Goal: Task Accomplishment & Management: Use online tool/utility

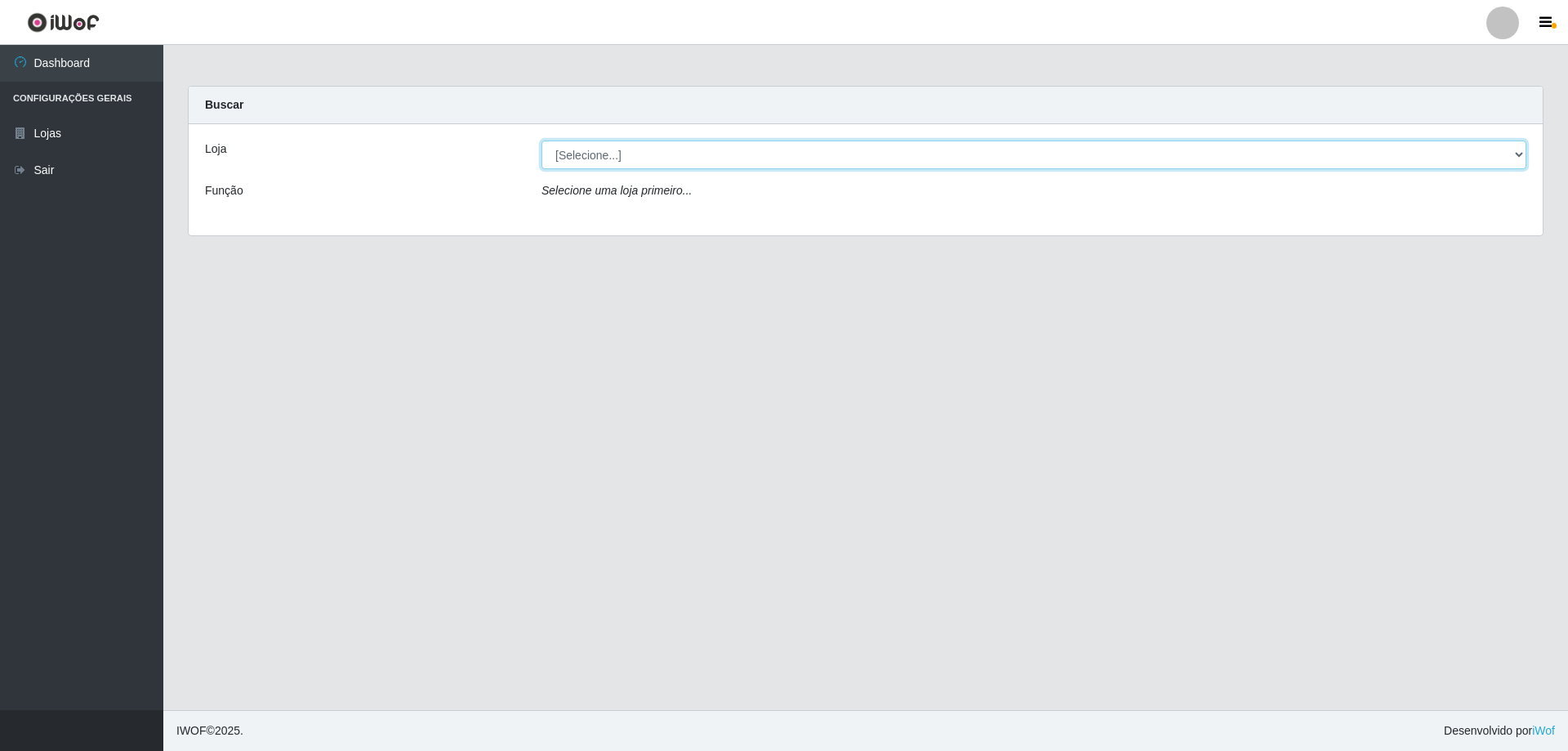
click at [648, 158] on select "[Selecione...] Atacado Vem - [STREET_ADDRESS]" at bounding box center [1034, 155] width 985 height 28
select select "461"
click at [541, 141] on select "[Selecione...] Atacado Vem - [STREET_ADDRESS]" at bounding box center [1034, 155] width 985 height 28
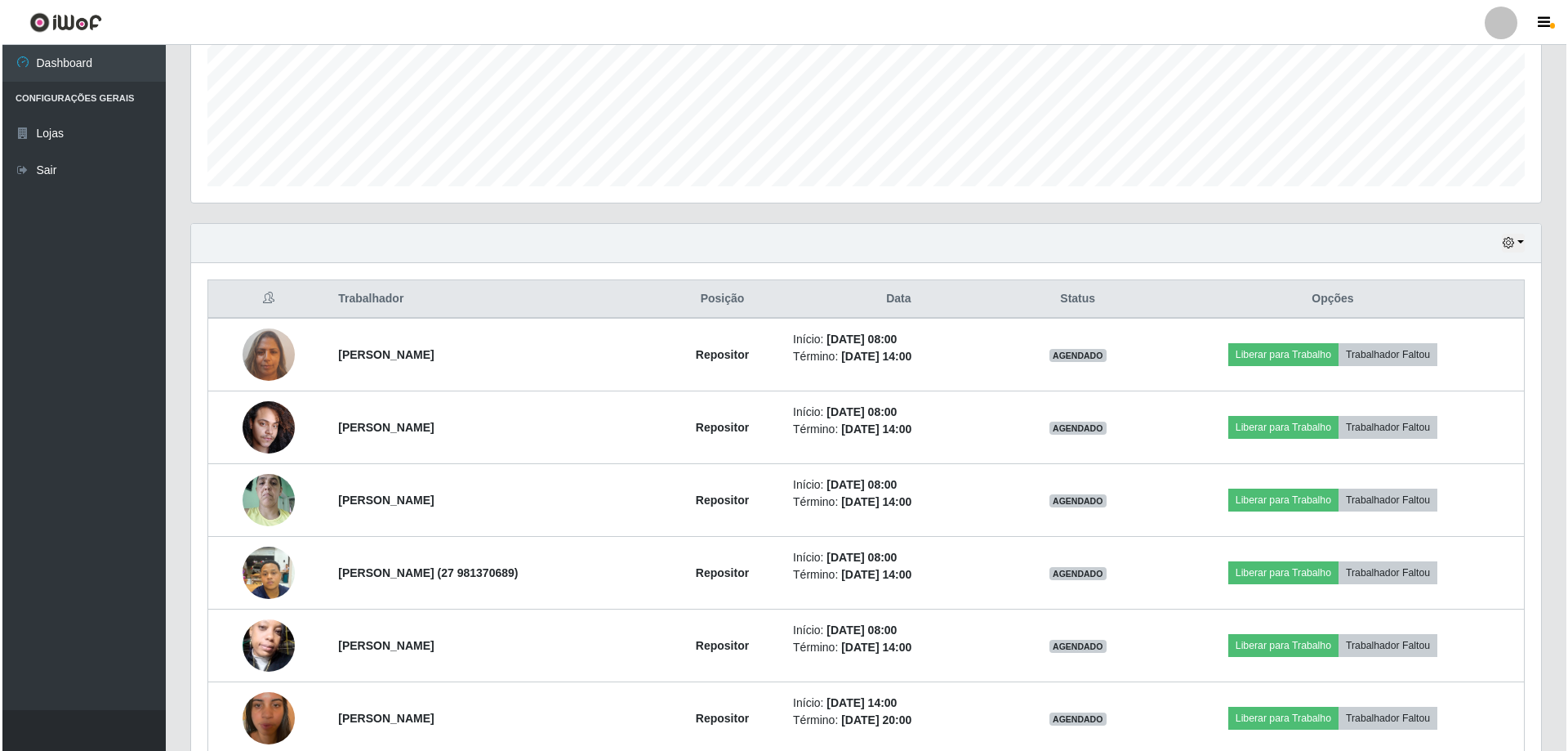
scroll to position [409, 0]
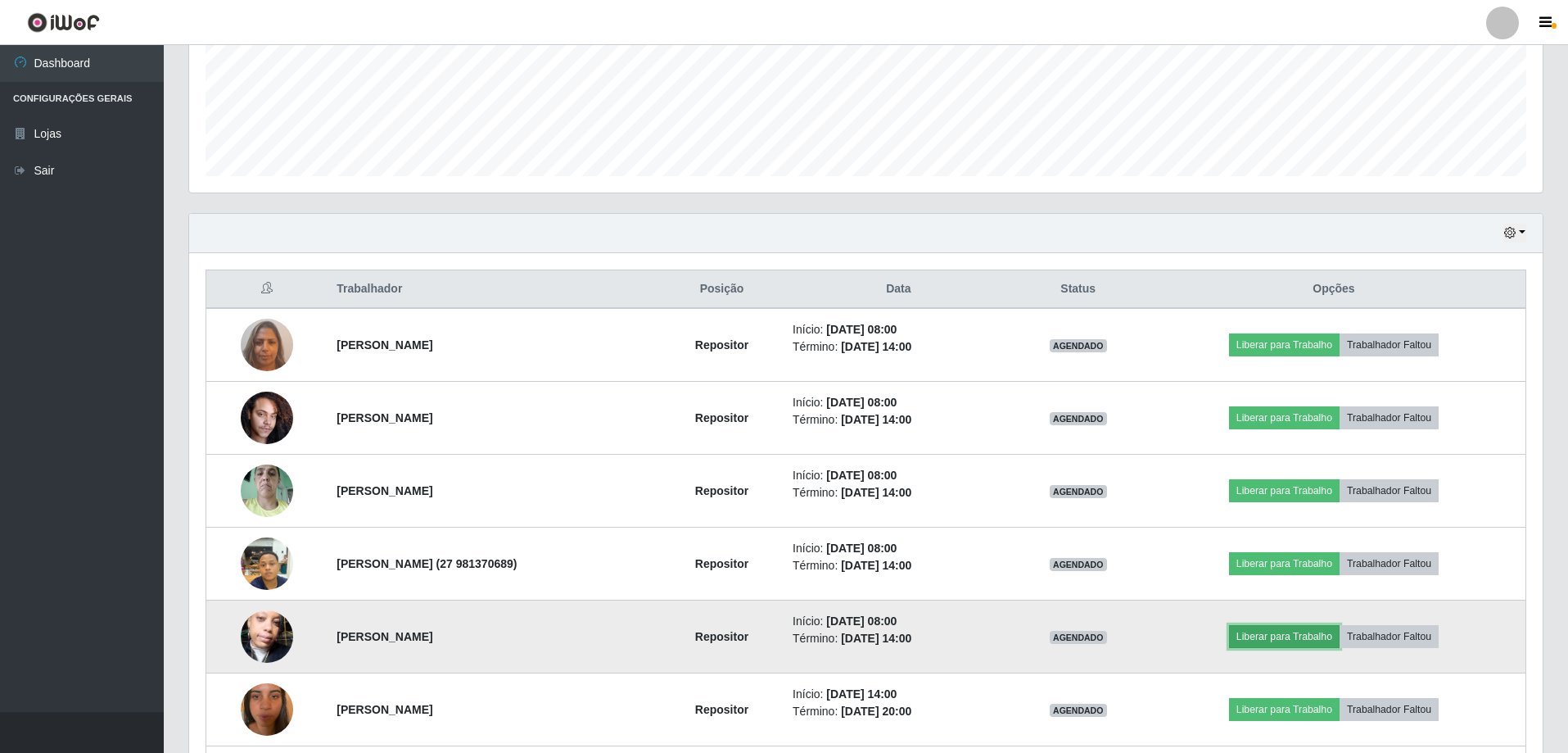
click at [1279, 639] on button "Liberar para Trabalho" at bounding box center [1284, 636] width 110 height 23
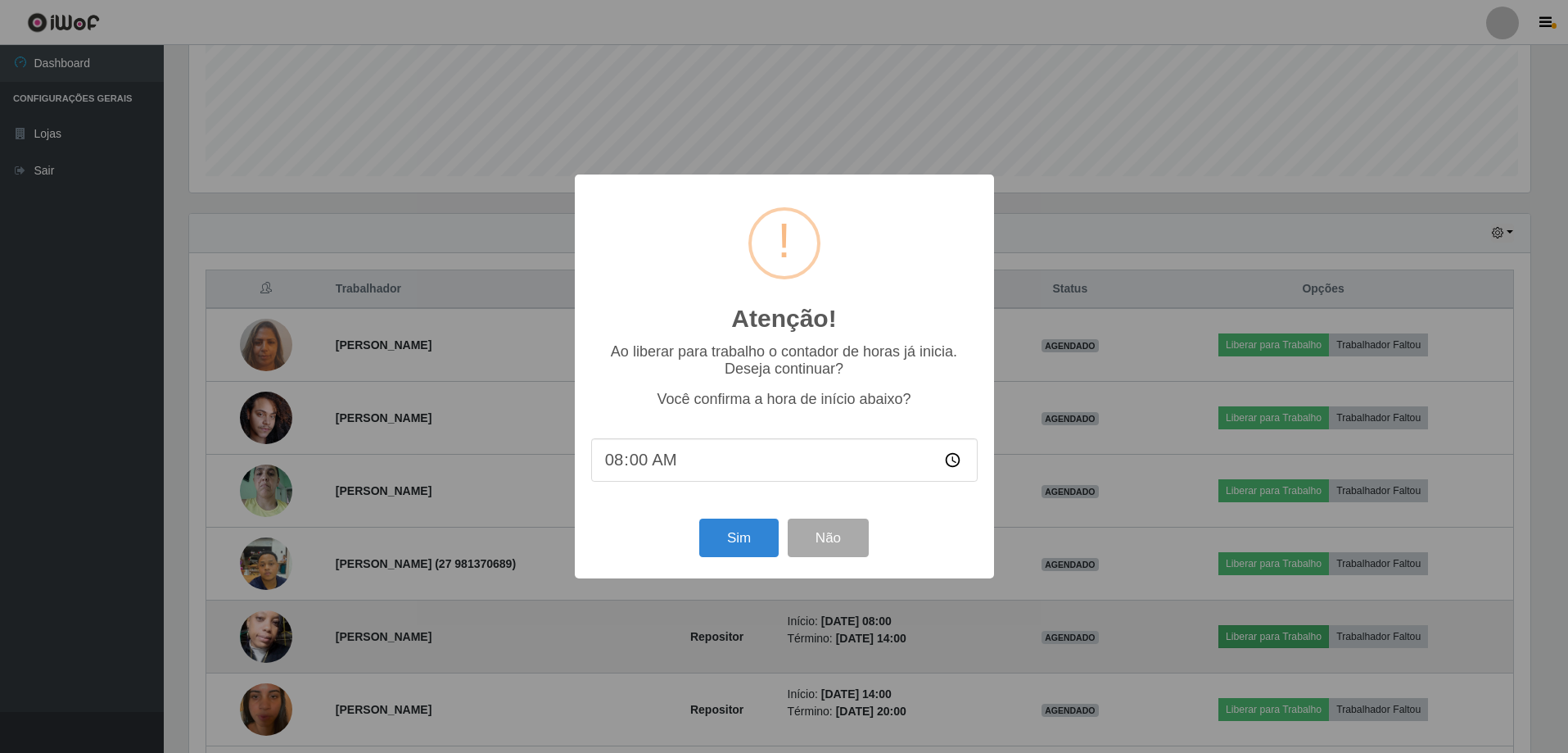
scroll to position [340, 1345]
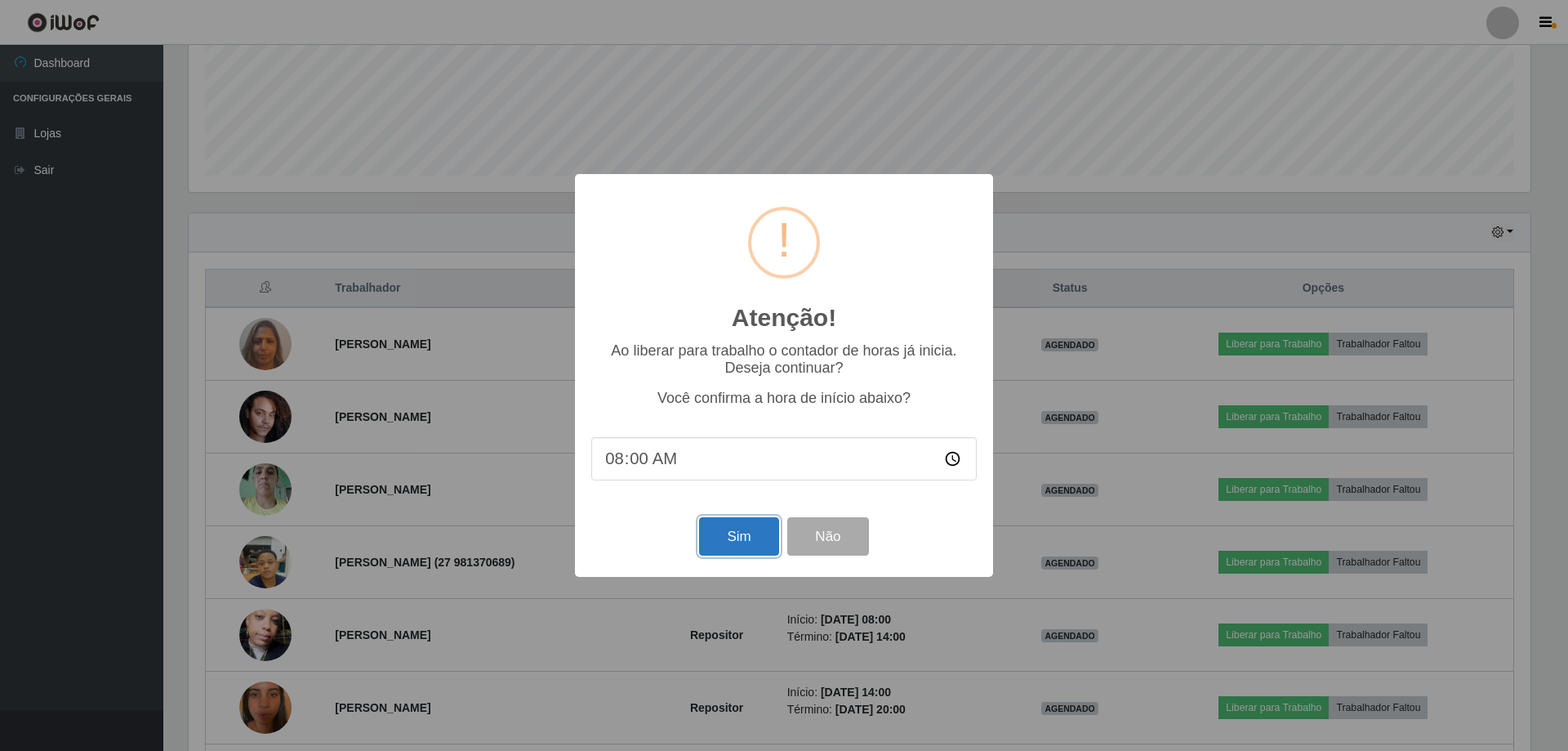
click at [725, 544] on button "Sim" at bounding box center [739, 536] width 79 height 39
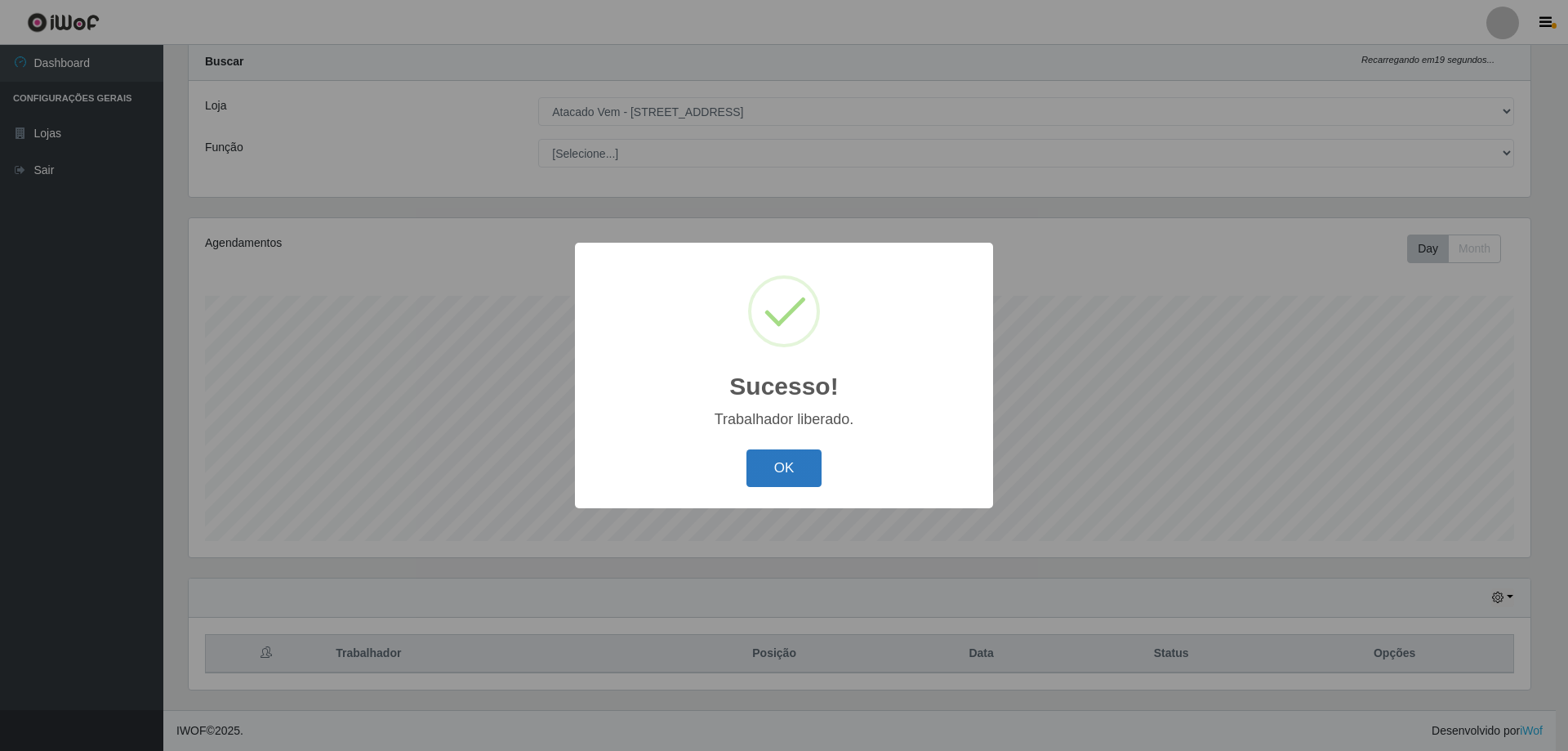
click at [804, 472] on button "OK" at bounding box center [784, 468] width 76 height 39
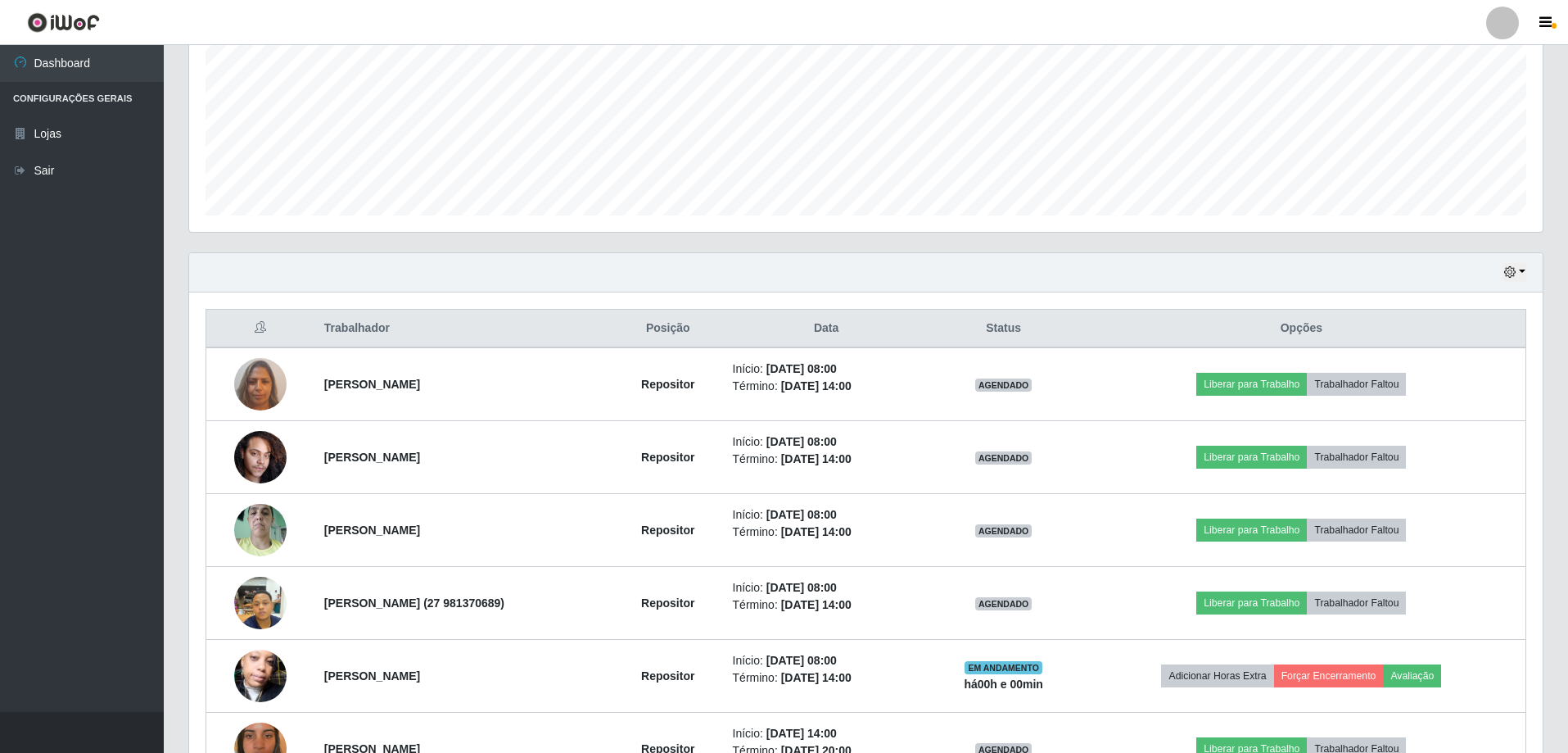
scroll to position [371, 0]
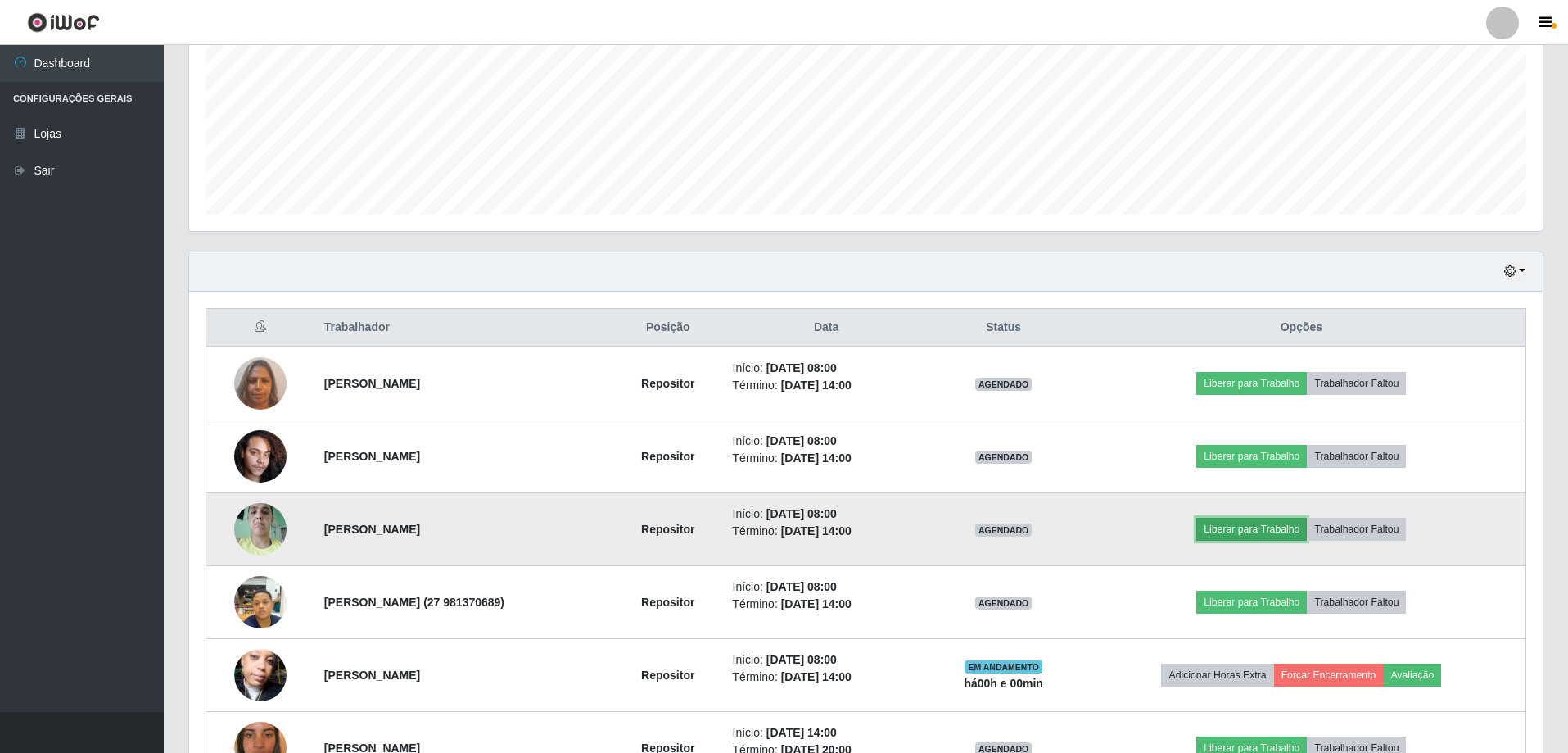
click at [1269, 527] on button "Liberar para Trabalho" at bounding box center [1250, 529] width 110 height 23
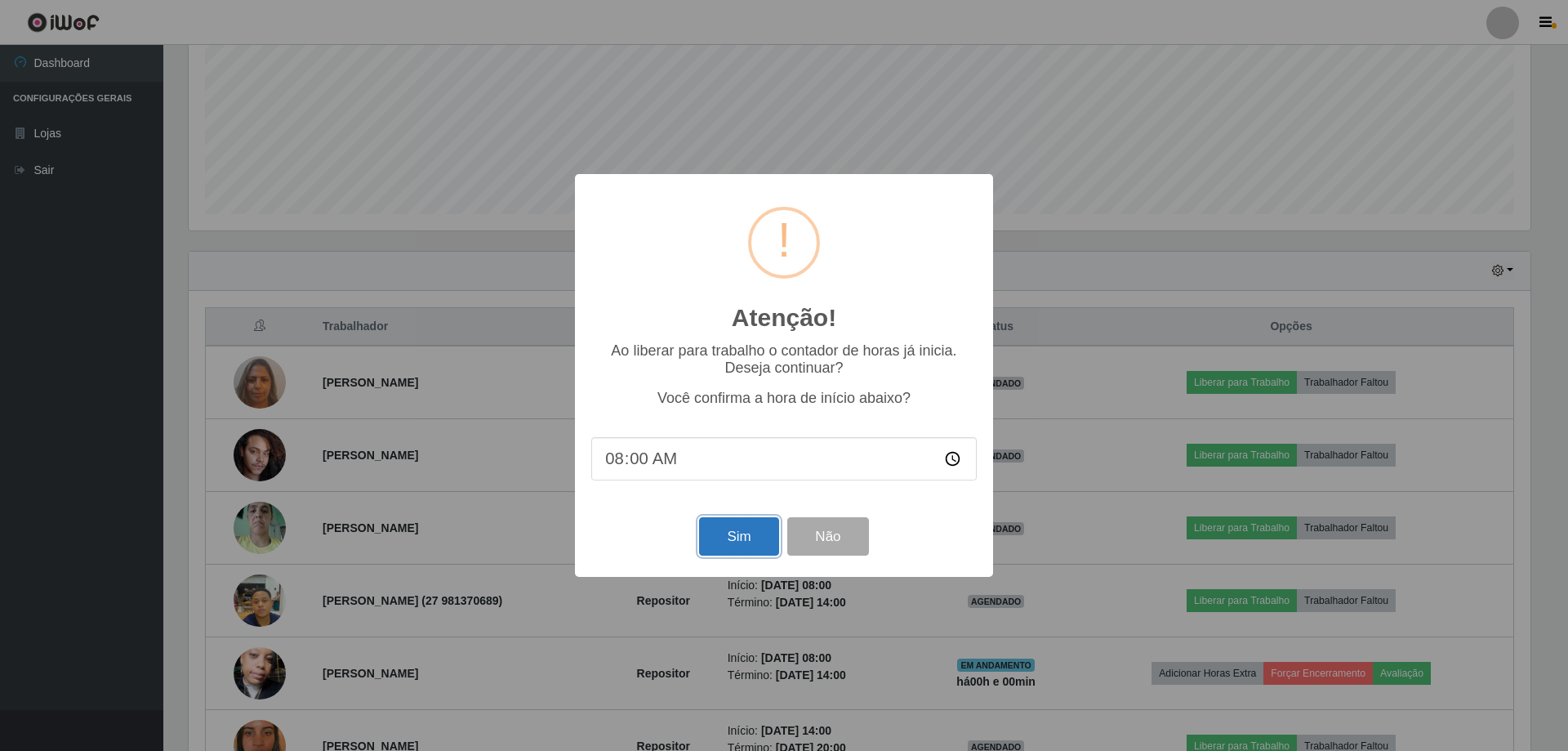
click at [734, 541] on button "Sim" at bounding box center [739, 536] width 79 height 39
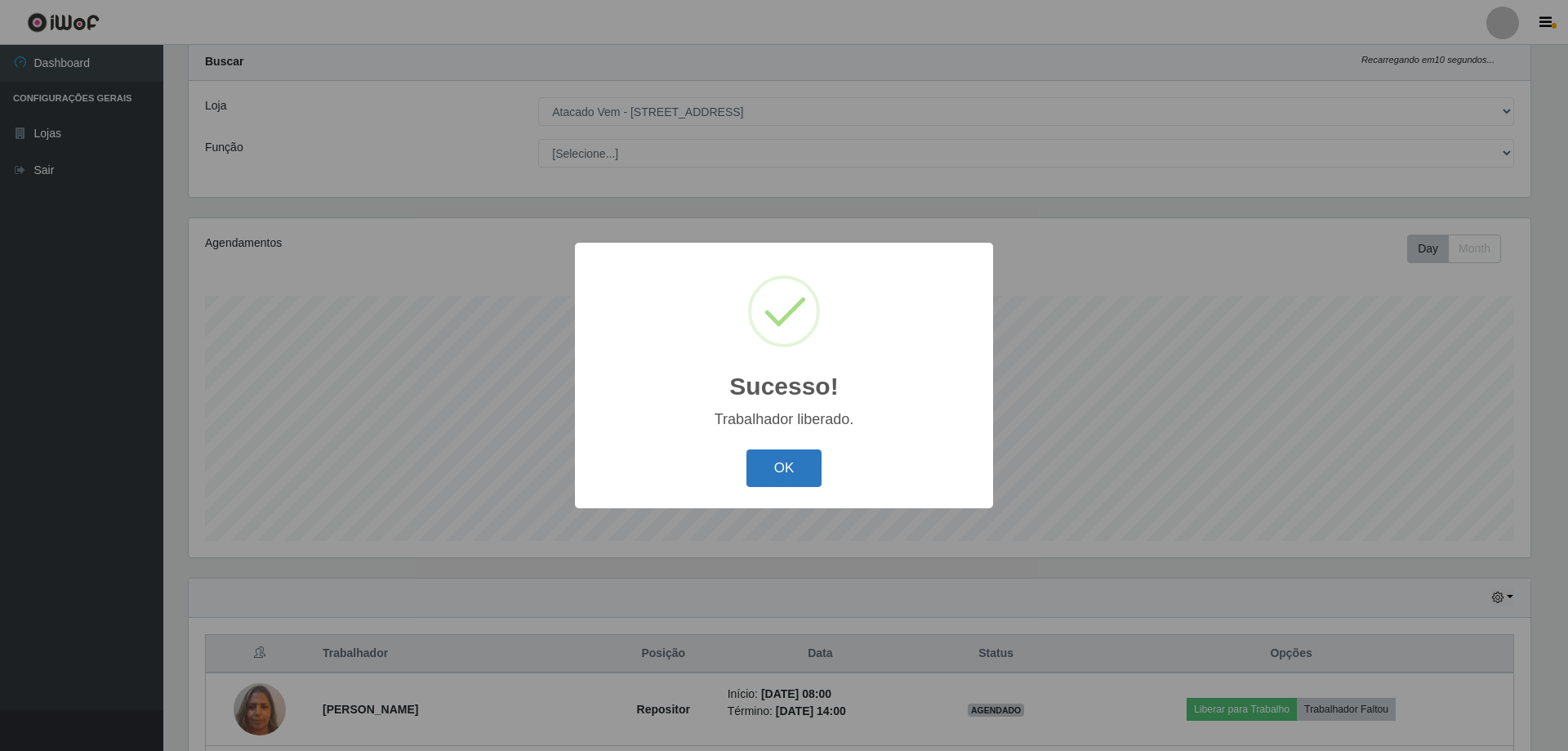
click at [765, 468] on button "OK" at bounding box center [784, 468] width 76 height 39
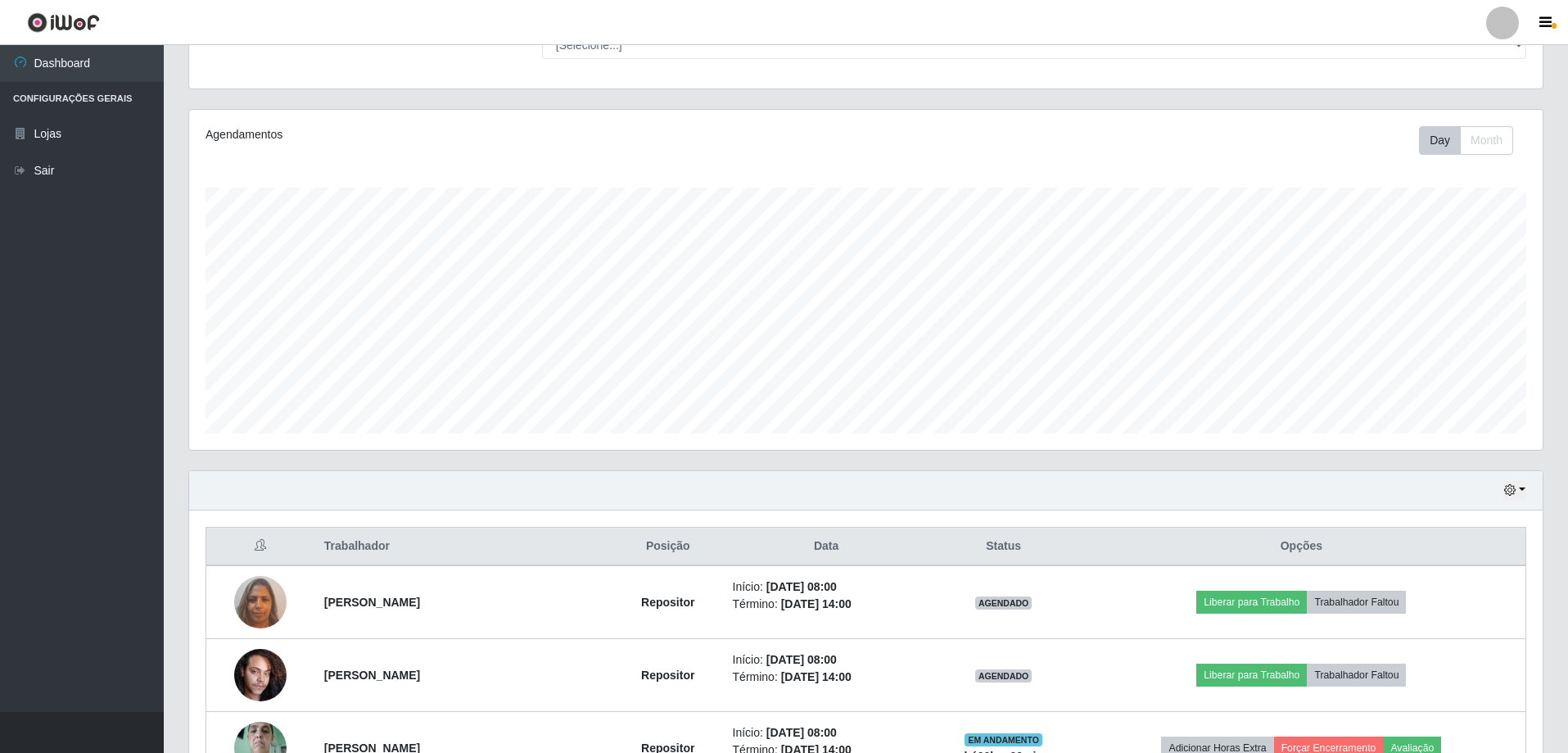
scroll to position [207, 0]
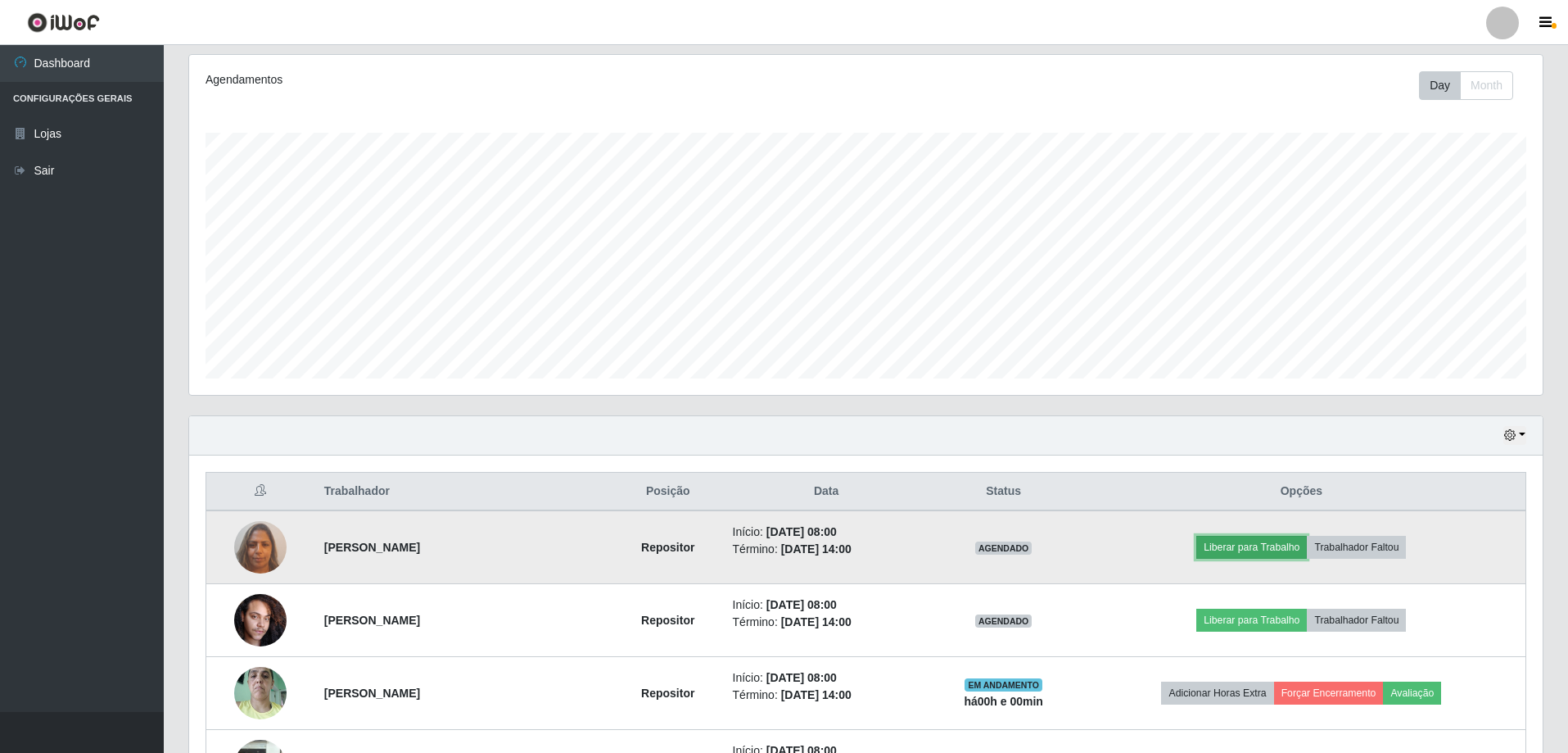
click at [1287, 543] on button "Liberar para Trabalho" at bounding box center [1250, 547] width 110 height 23
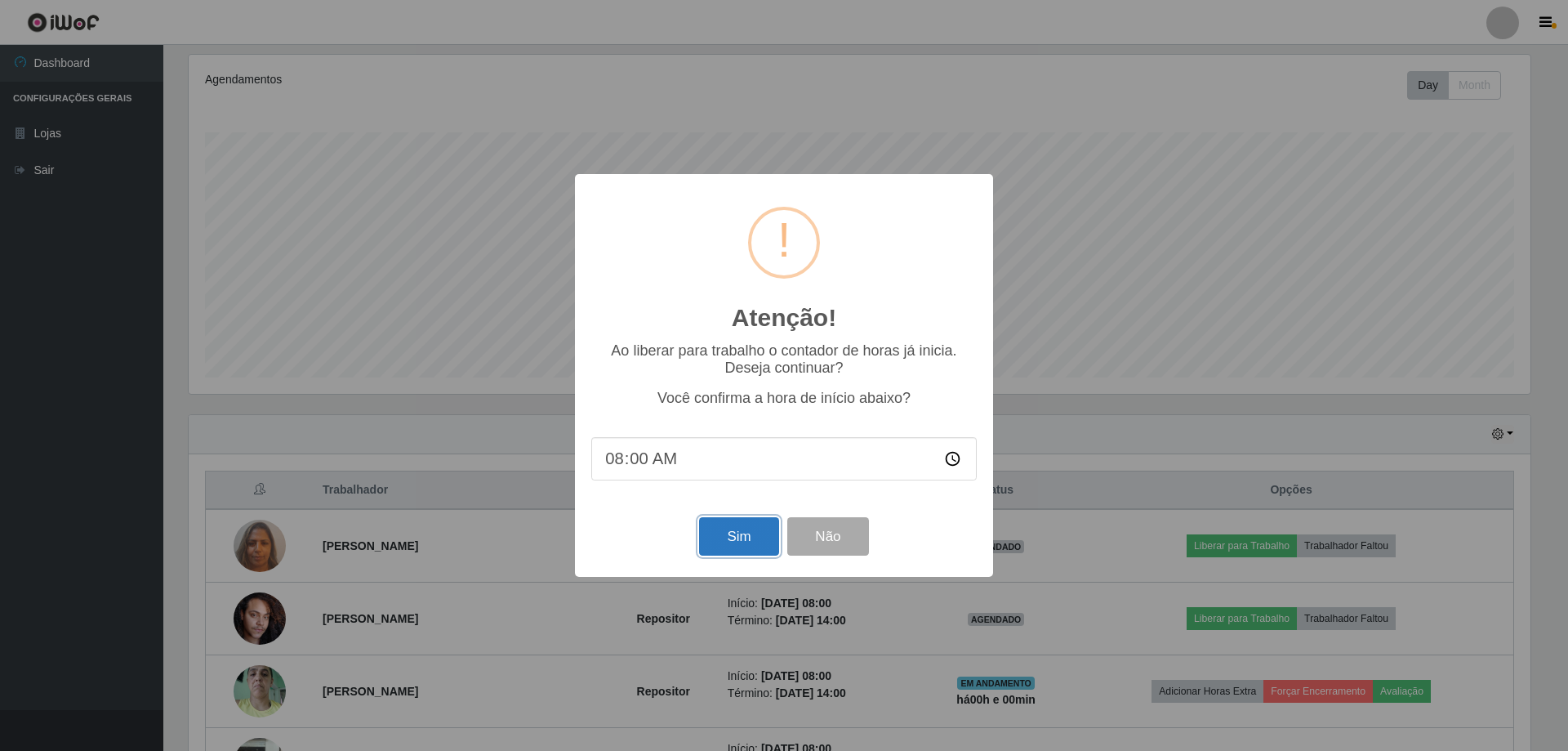
click at [719, 538] on button "Sim" at bounding box center [739, 536] width 79 height 39
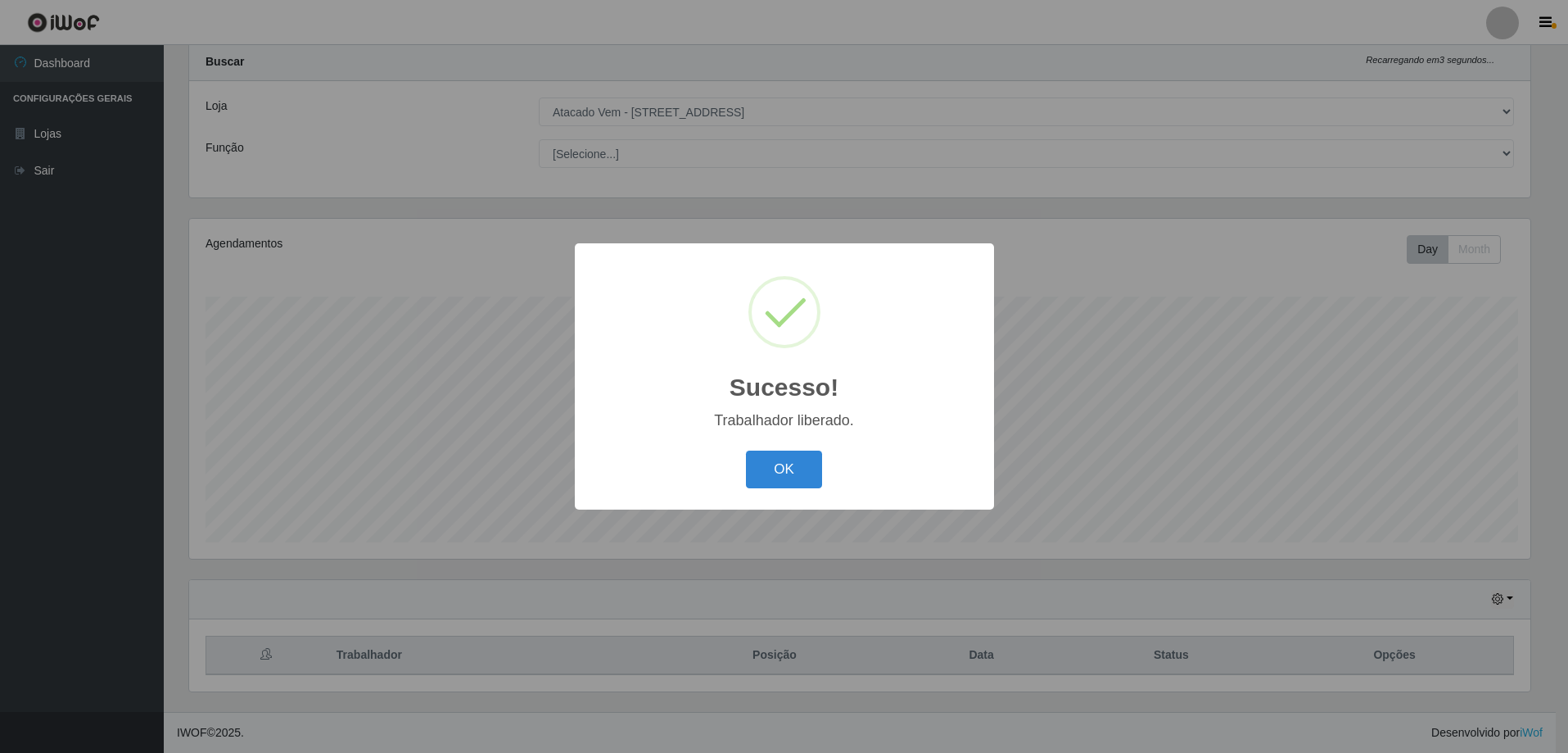
scroll to position [0, 0]
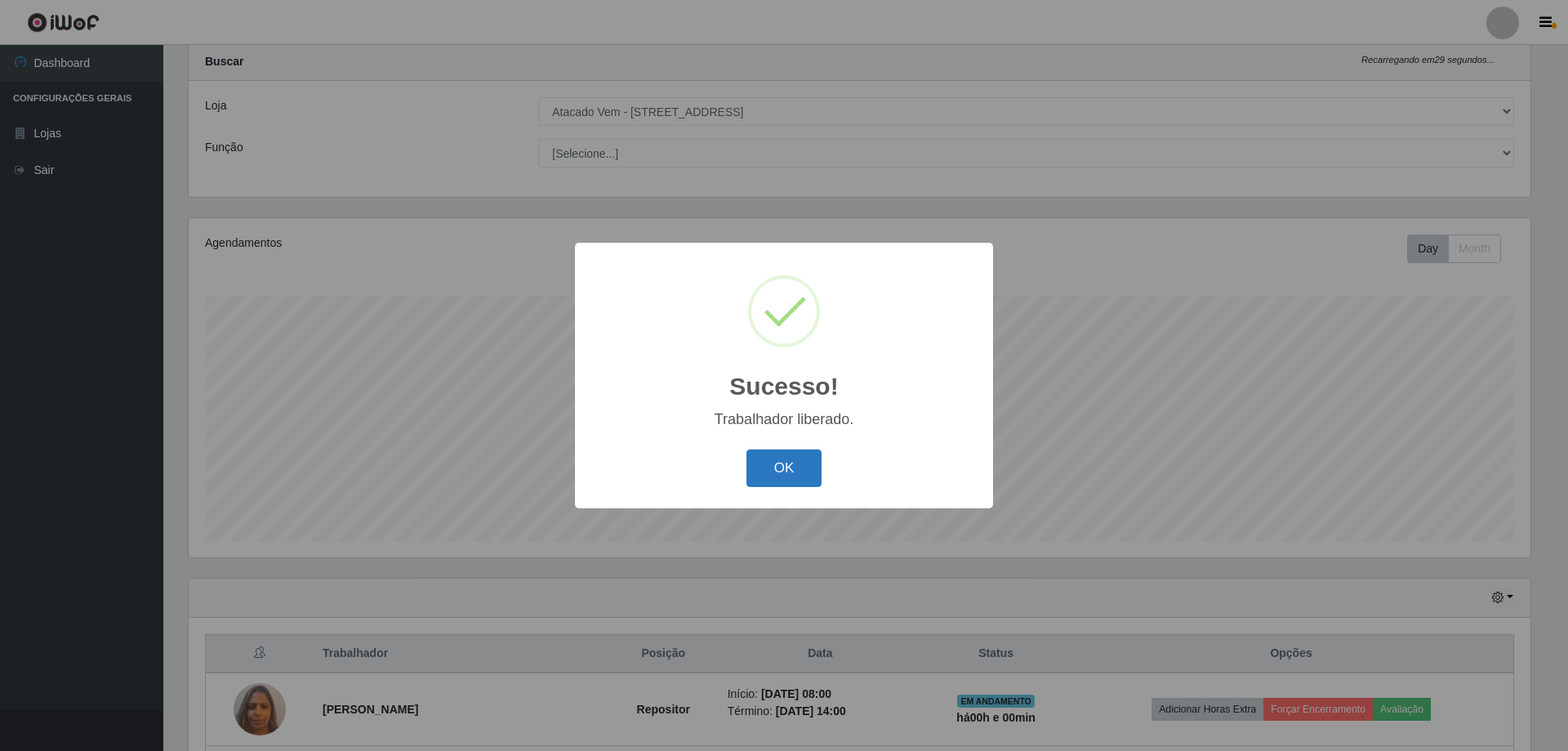
click at [795, 469] on button "OK" at bounding box center [784, 468] width 76 height 39
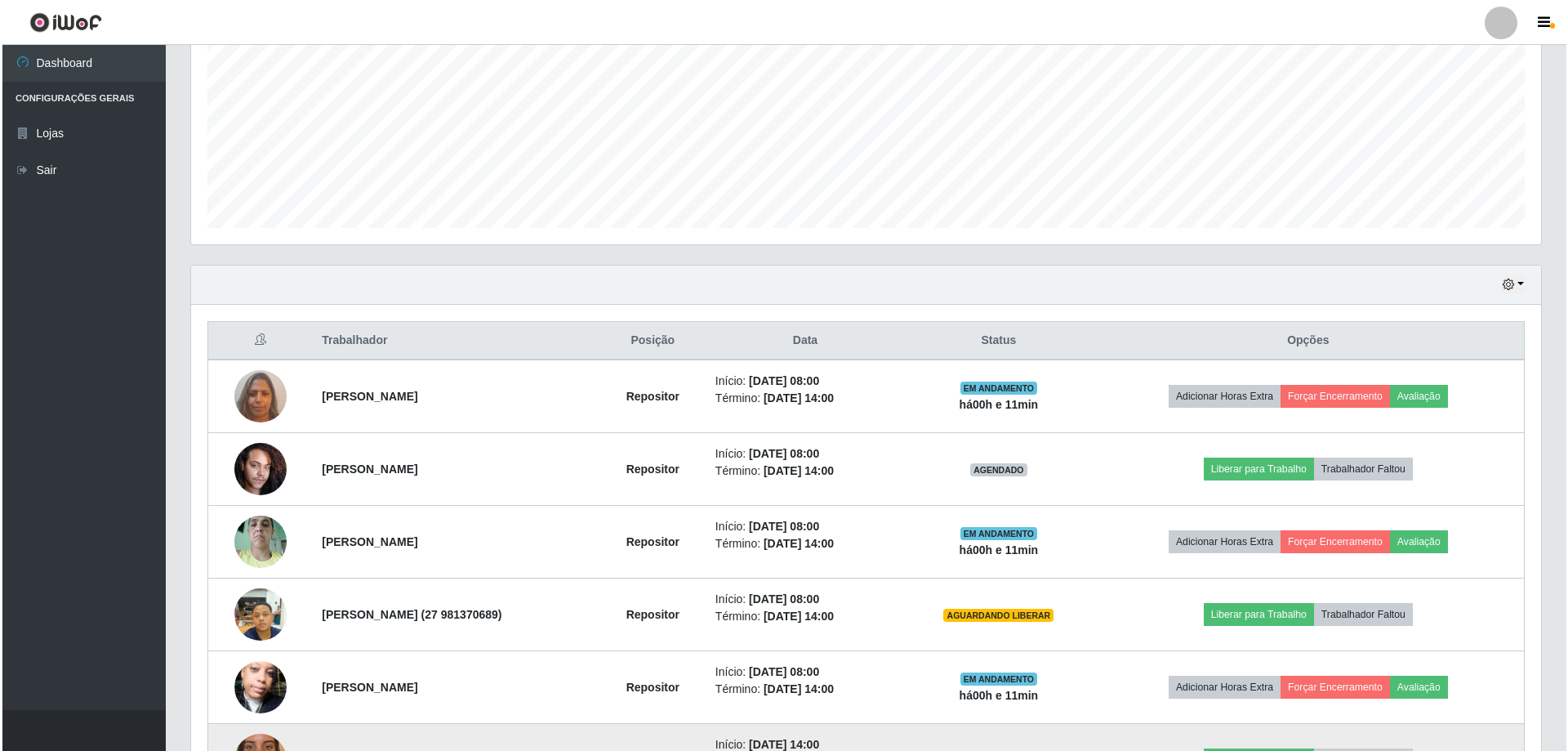
scroll to position [370, 0]
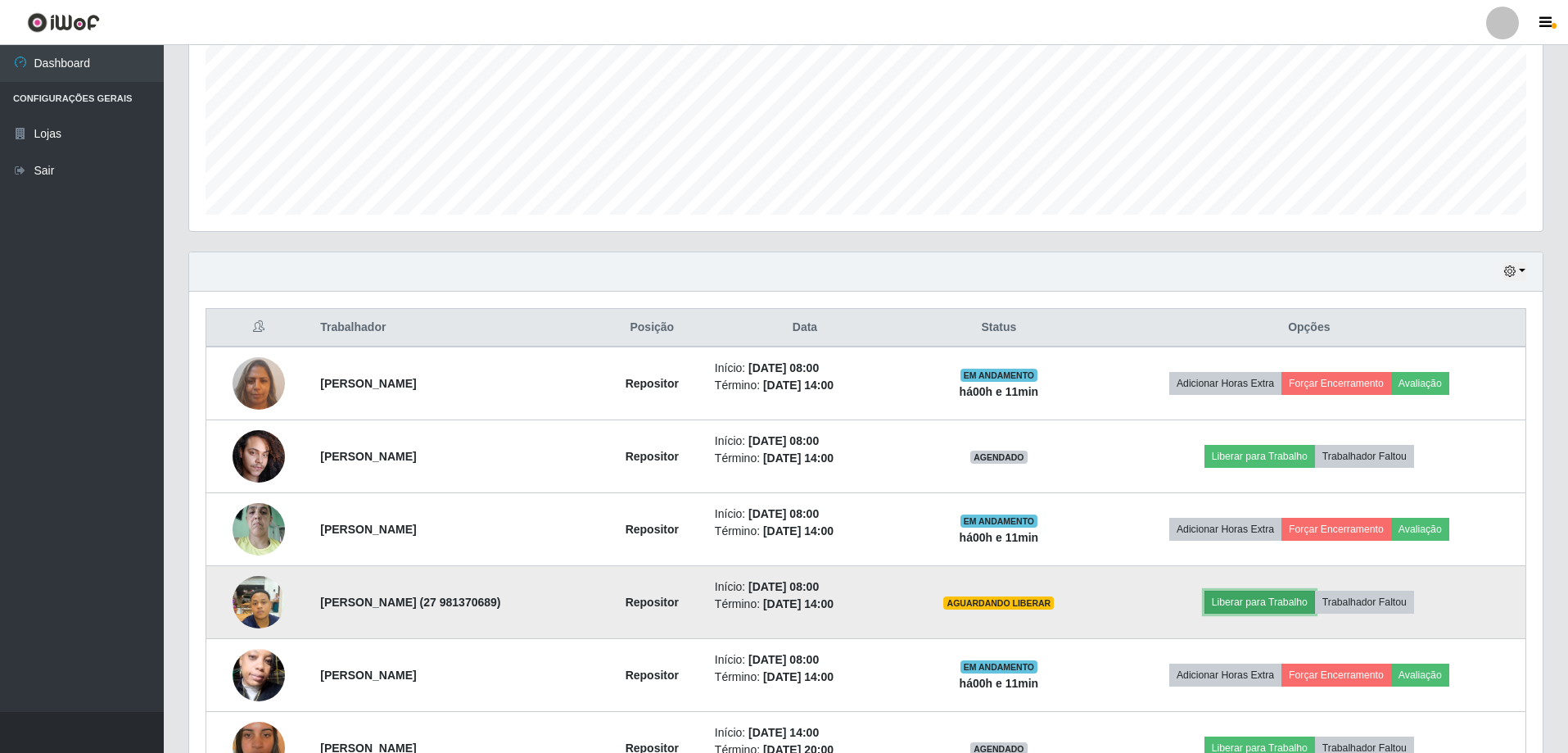
click at [1263, 599] on button "Liberar para Trabalho" at bounding box center [1259, 602] width 110 height 23
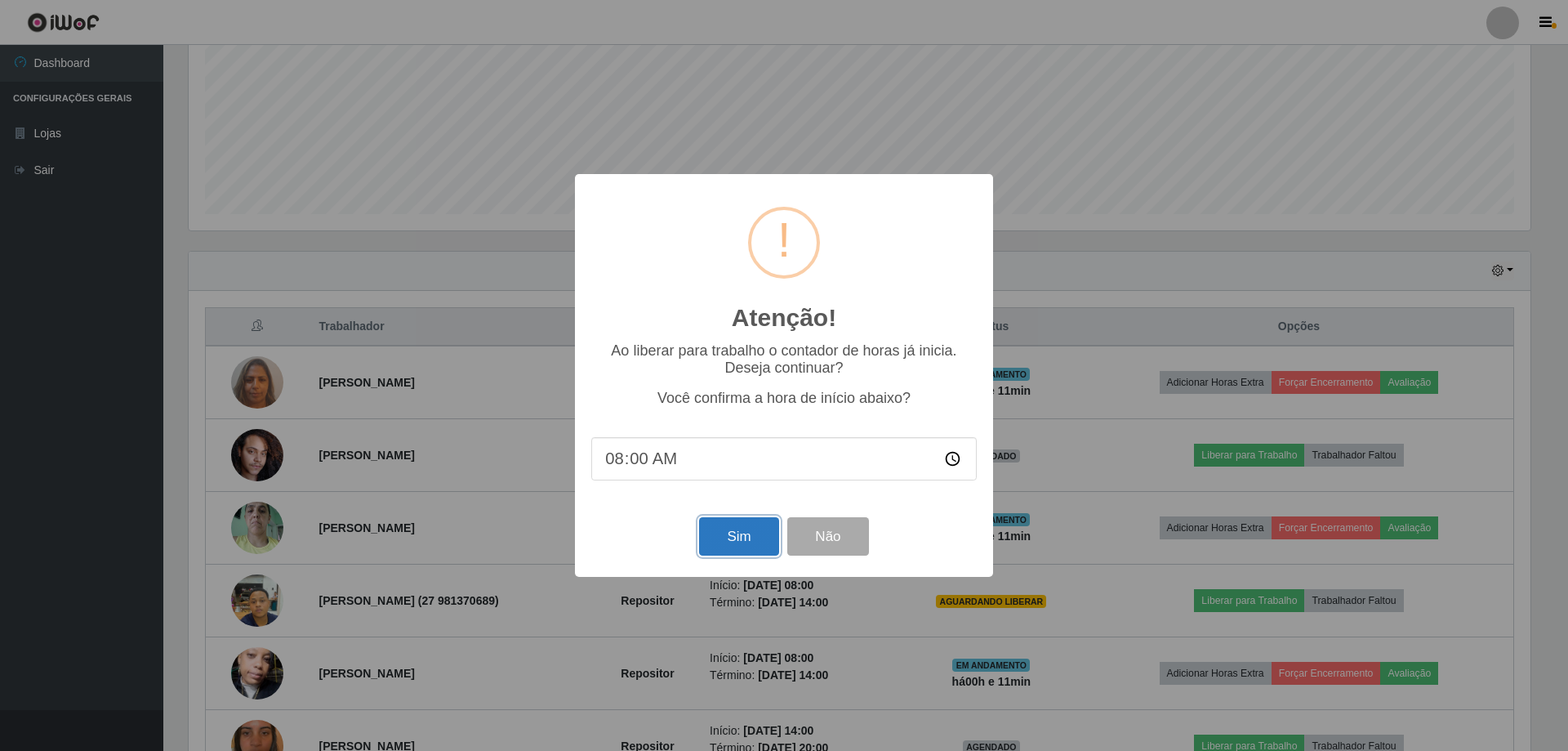
click at [742, 545] on button "Sim" at bounding box center [739, 536] width 79 height 39
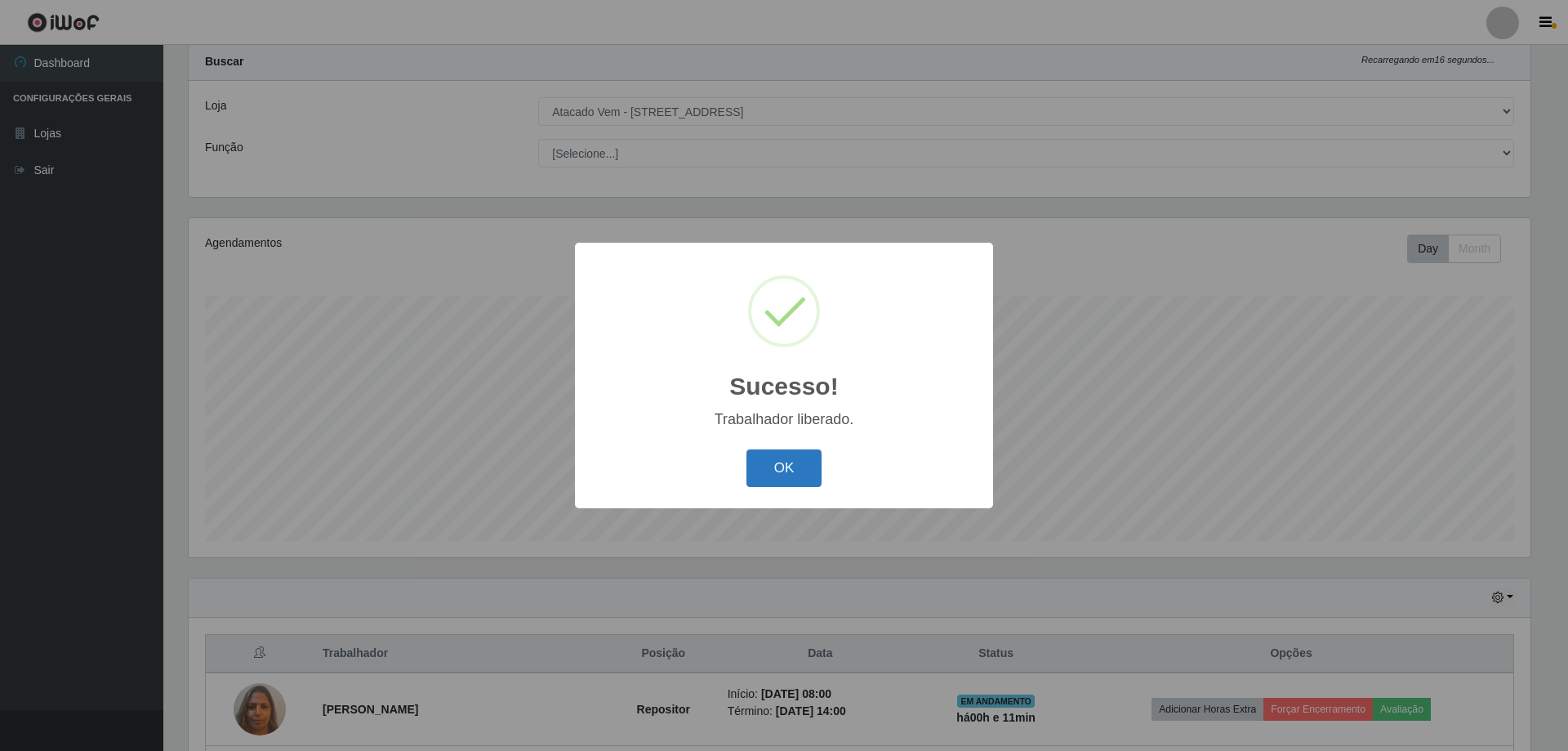
click at [785, 474] on button "OK" at bounding box center [784, 468] width 76 height 39
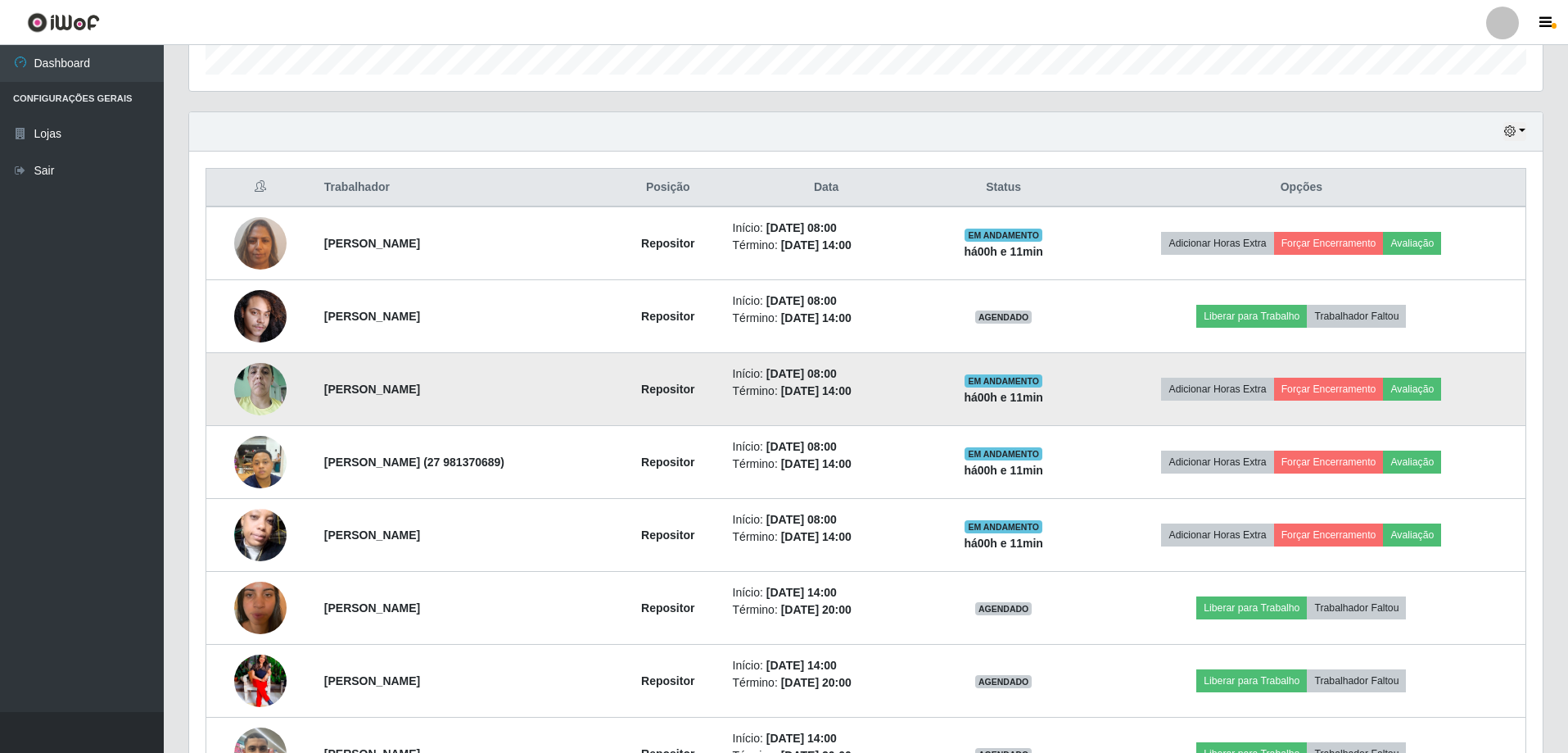
scroll to position [535, 0]
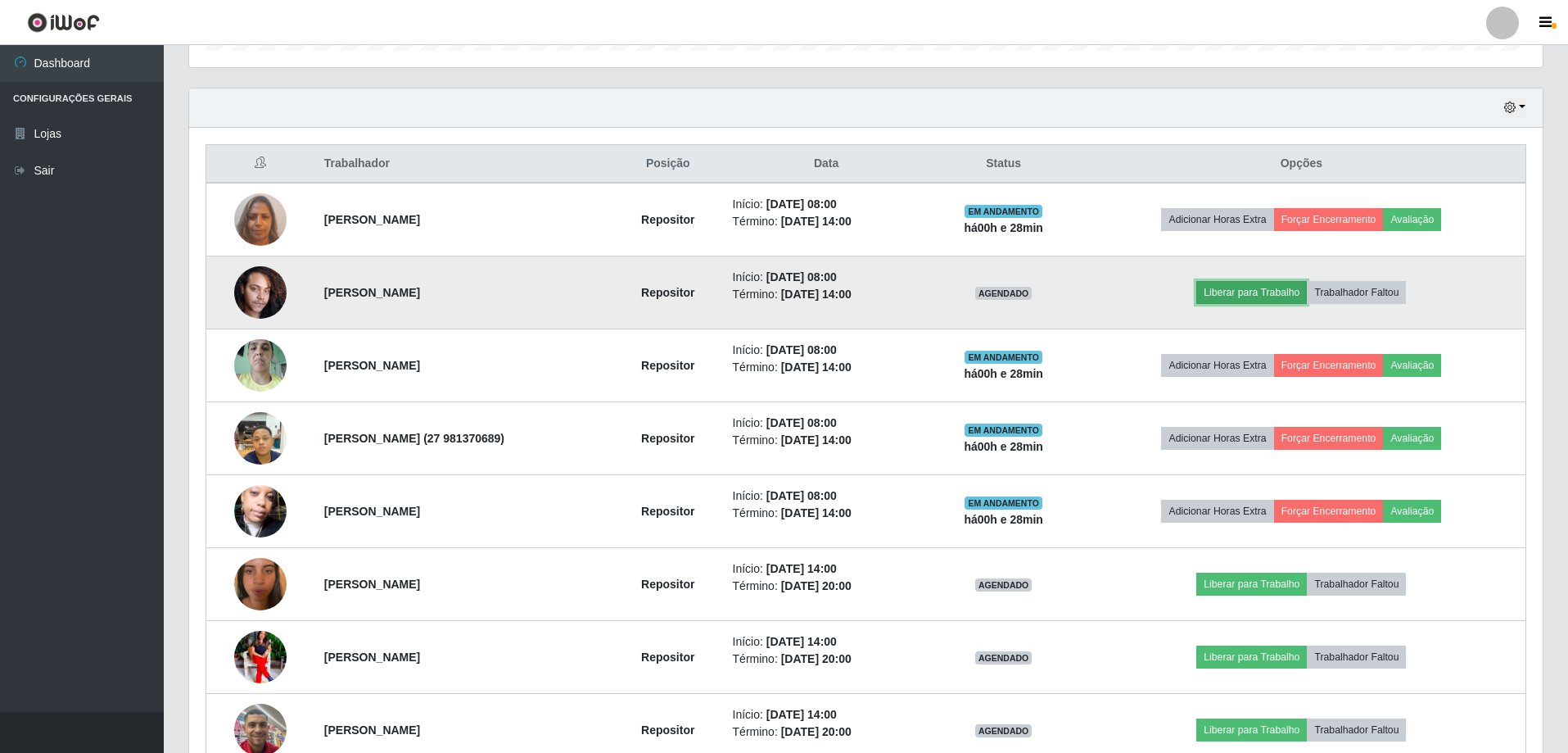
click at [1301, 290] on button "Liberar para Trabalho" at bounding box center [1250, 292] width 110 height 23
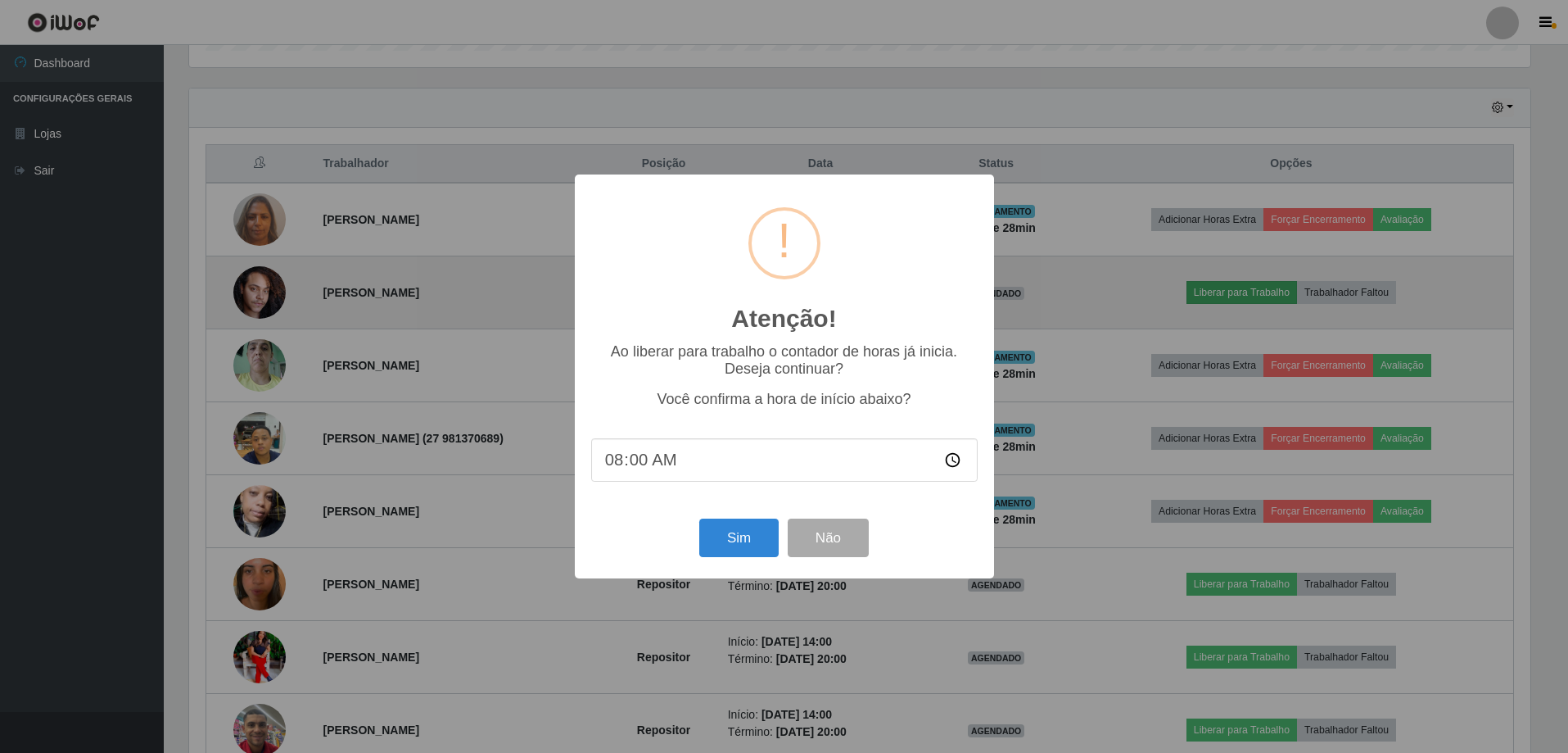
scroll to position [340, 1345]
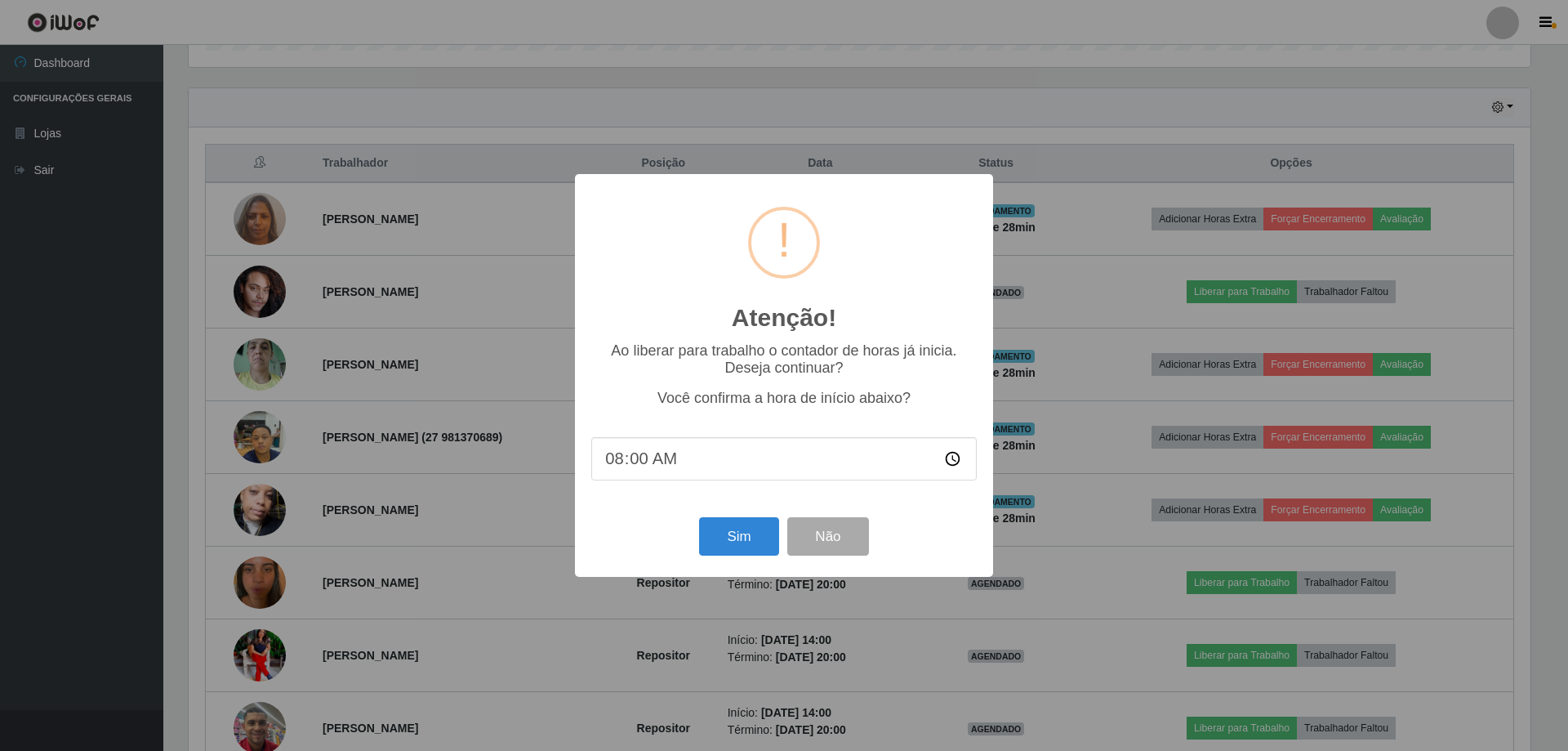
click at [643, 463] on input "08:00" at bounding box center [784, 458] width 386 height 43
type input "08:28"
click at [740, 548] on button "Sim" at bounding box center [739, 536] width 79 height 39
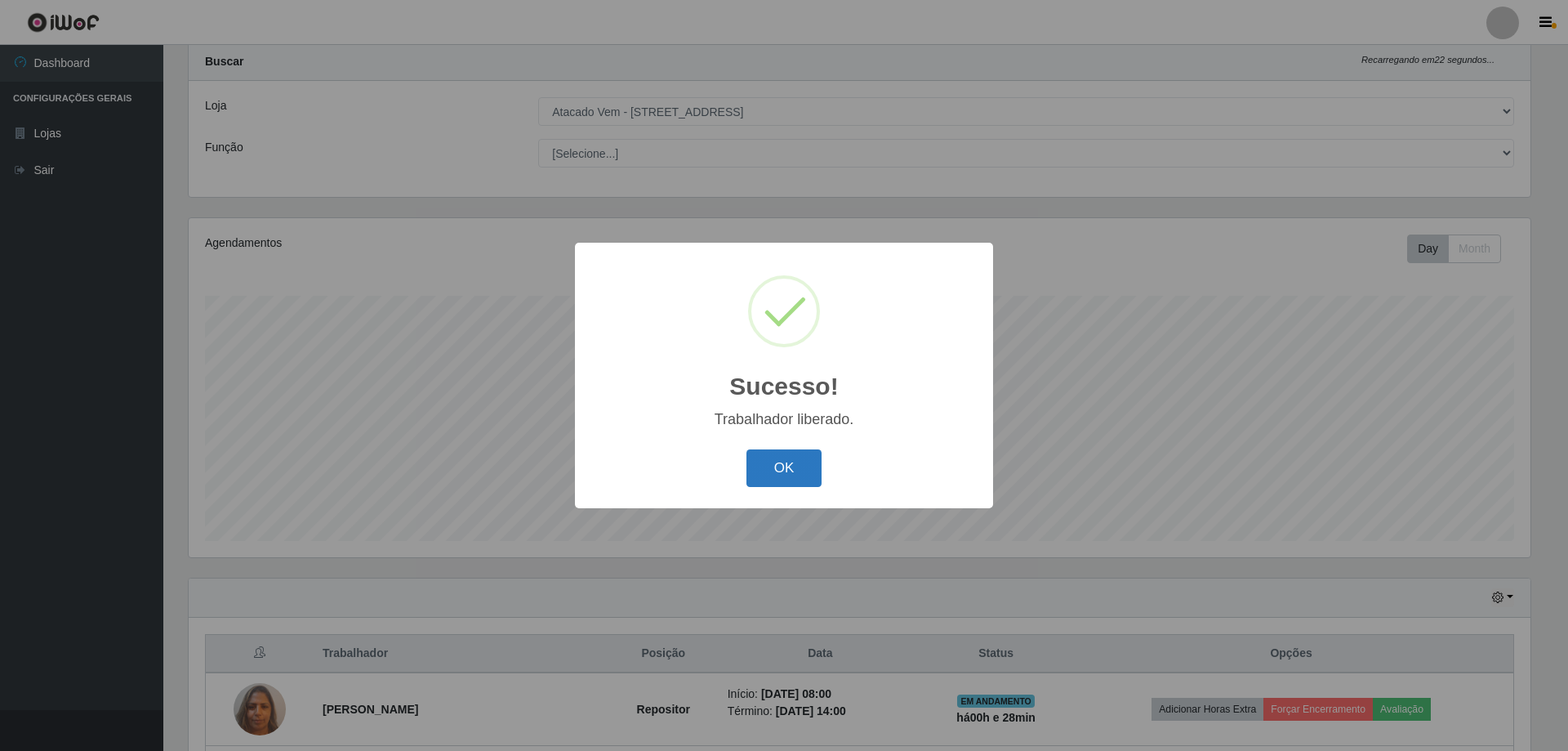
click at [791, 471] on button "OK" at bounding box center [784, 468] width 76 height 39
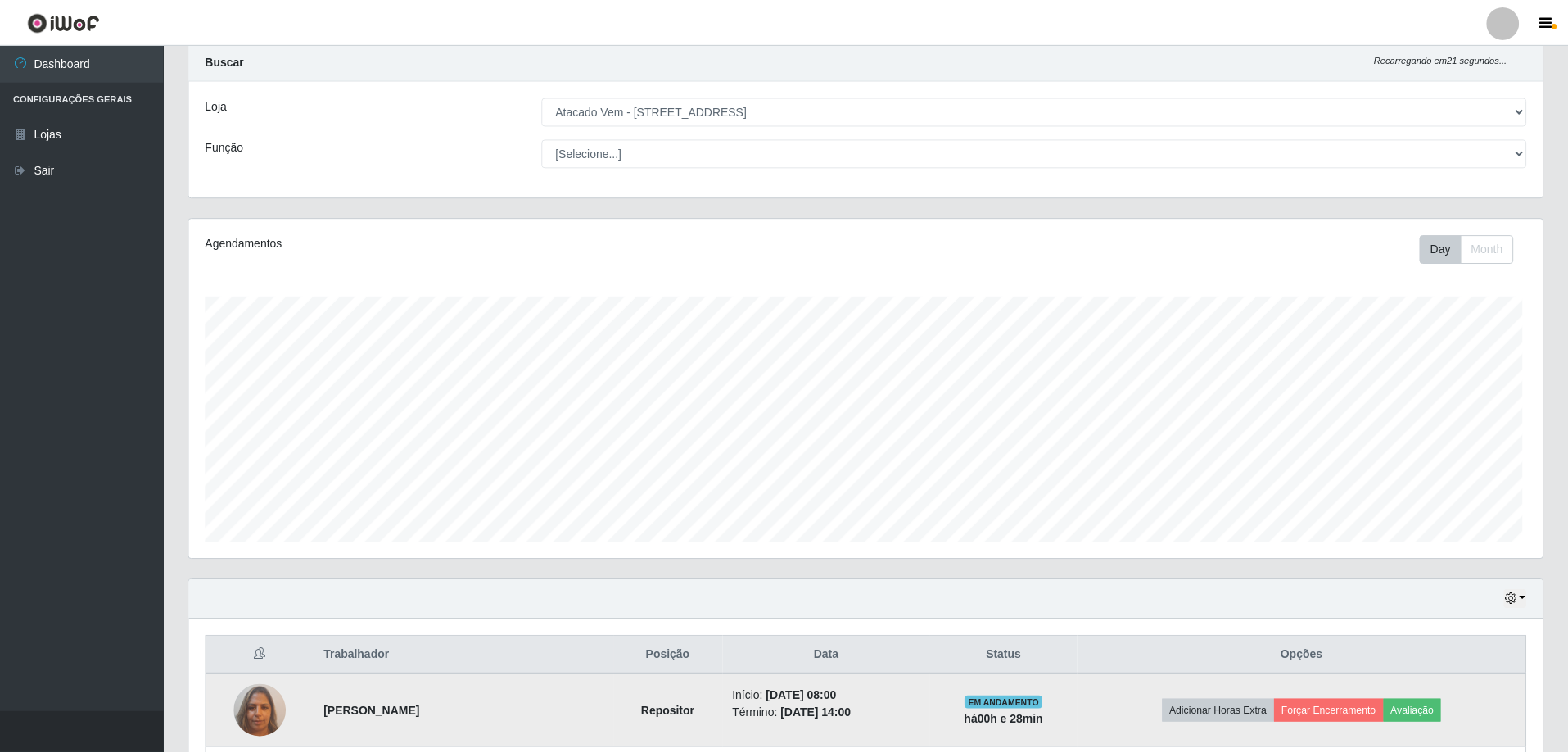
scroll to position [340, 1354]
